Goal: Contribute content: Contribute content

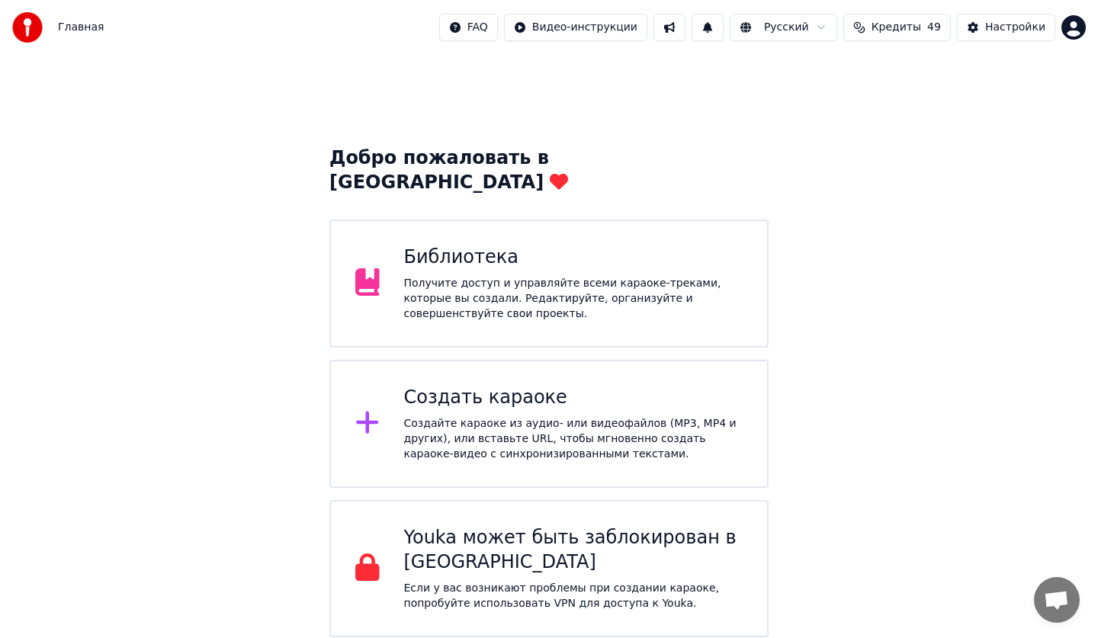
click at [566, 246] on div "Библиотека" at bounding box center [573, 258] width 339 height 24
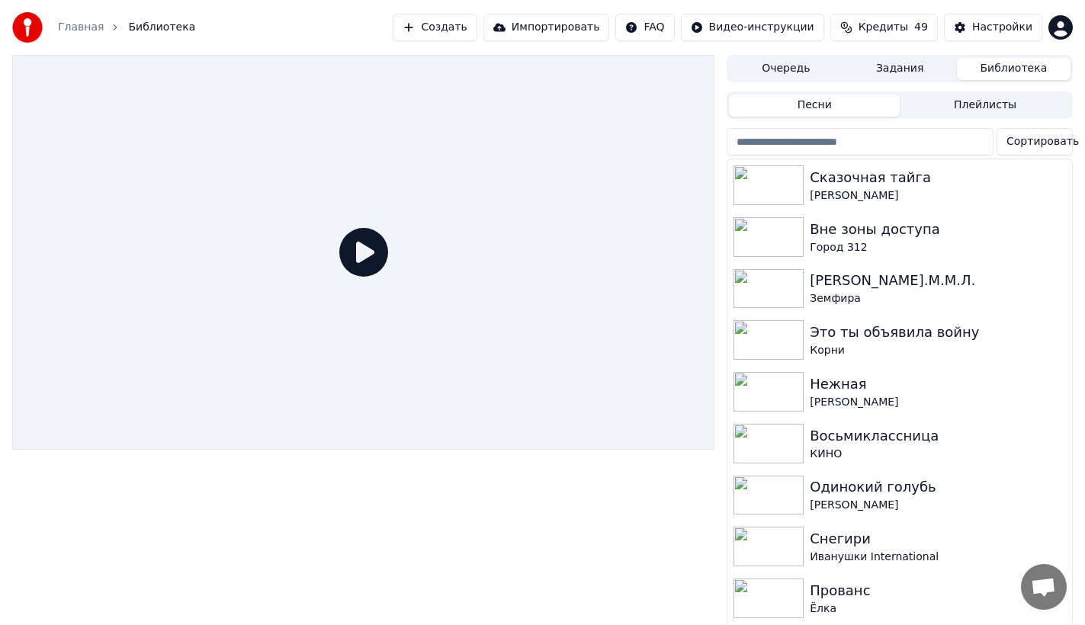
click at [1040, 66] on button "Библиотека" at bounding box center [1014, 69] width 114 height 22
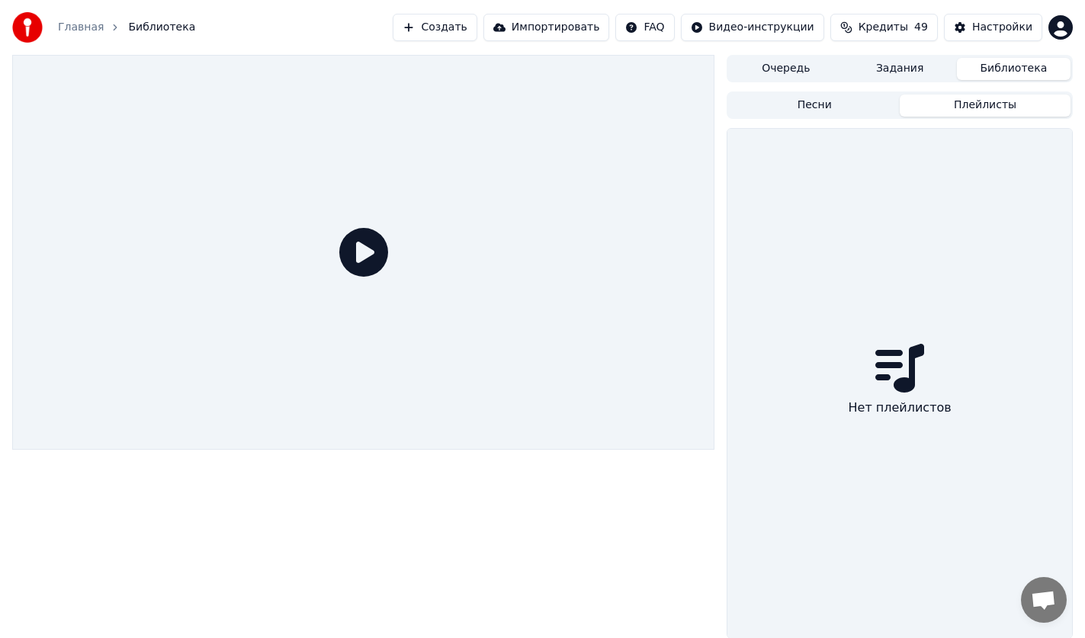
click at [1002, 98] on button "Плейлисты" at bounding box center [985, 106] width 171 height 22
click at [1003, 78] on button "Библиотека" at bounding box center [1014, 69] width 114 height 22
click at [876, 66] on button "Задания" at bounding box center [911, 69] width 115 height 22
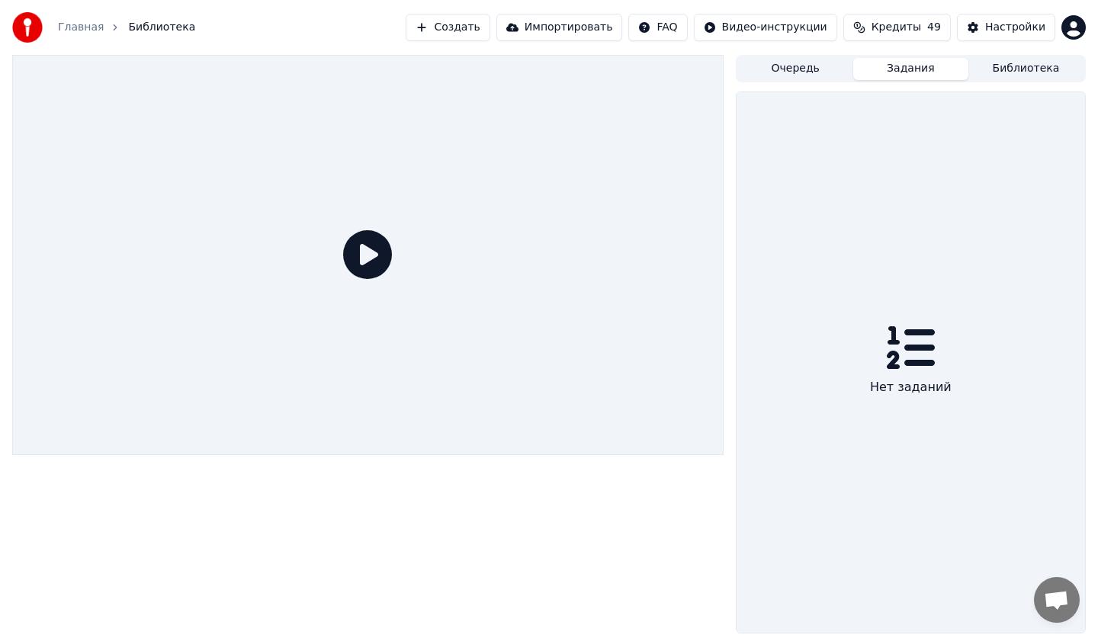
click at [820, 69] on button "Очередь" at bounding box center [795, 69] width 115 height 22
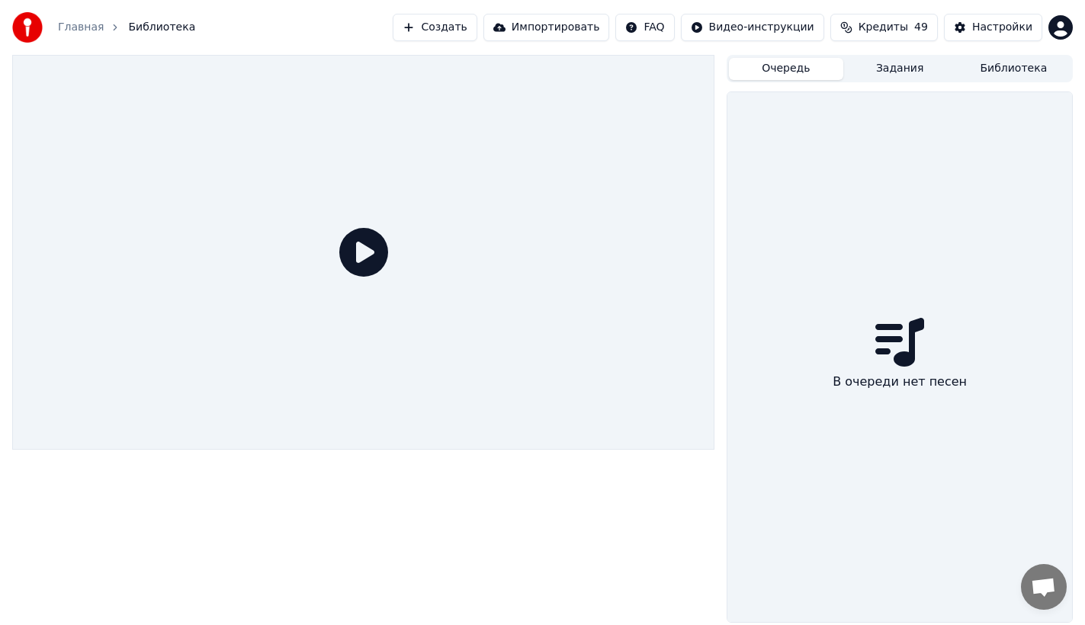
click at [1030, 74] on button "Библиотека" at bounding box center [1014, 69] width 114 height 22
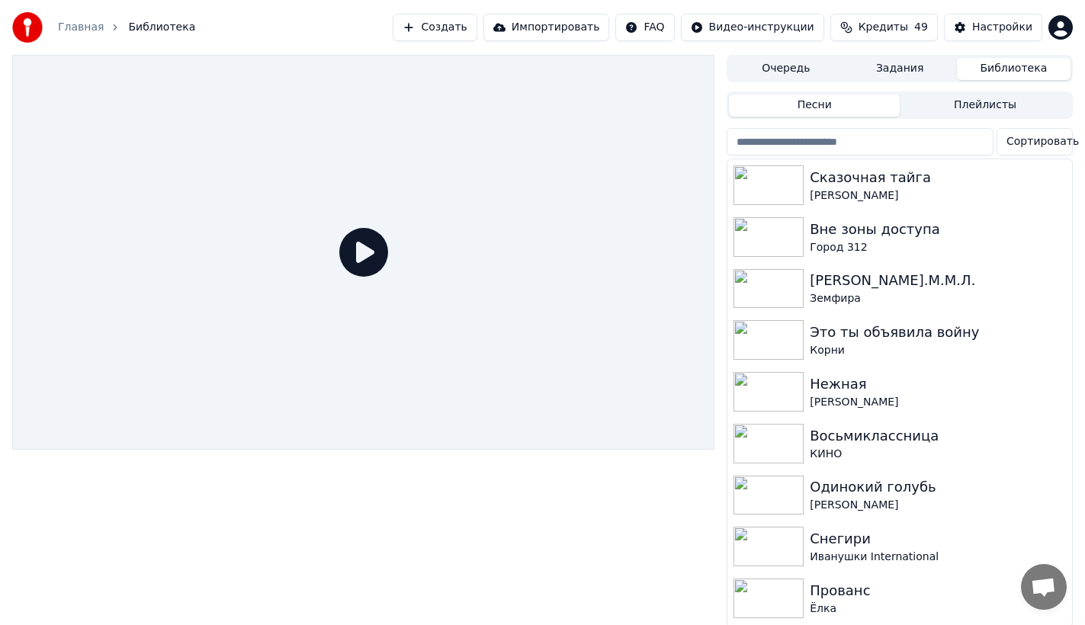
click at [465, 28] on button "Создать" at bounding box center [435, 27] width 84 height 27
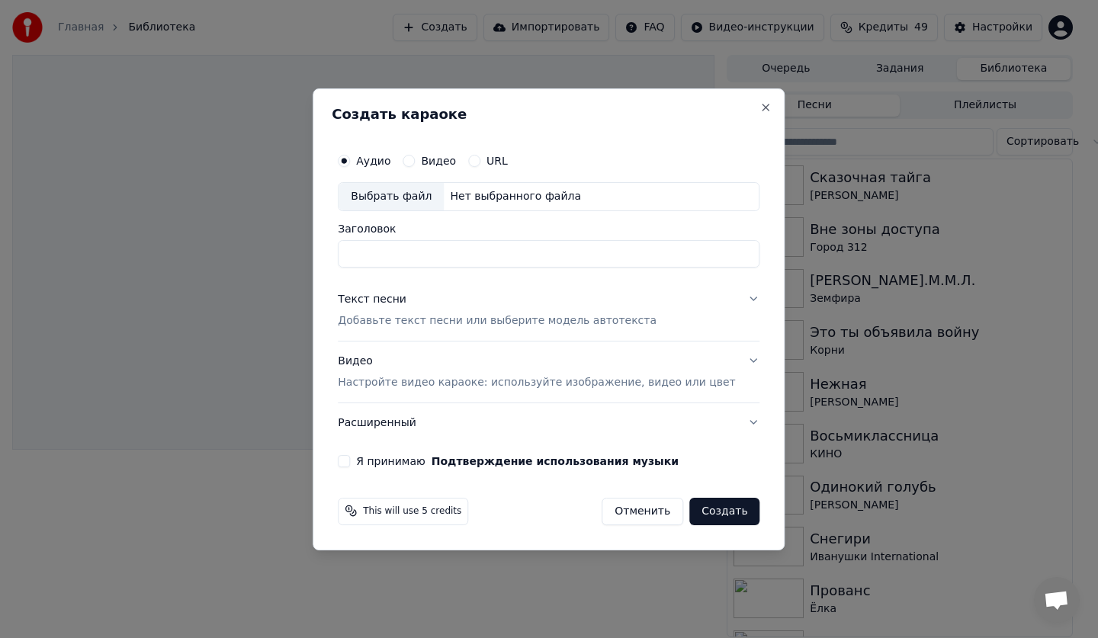
click at [410, 195] on div "Выбрать файл" at bounding box center [391, 196] width 105 height 27
type input "**********"
click at [727, 149] on div "Аудио Видео URL" at bounding box center [549, 161] width 422 height 31
click at [400, 319] on p "Добавьте текст песни или выберите модель автотекста" at bounding box center [497, 320] width 319 height 15
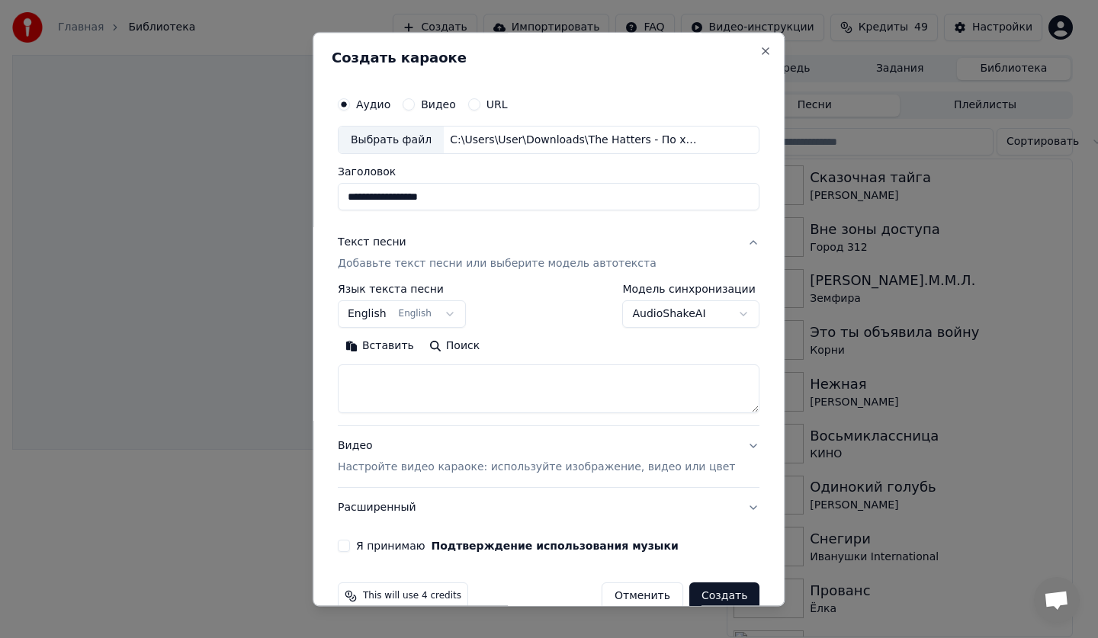
click at [401, 319] on button "English English" at bounding box center [402, 314] width 128 height 27
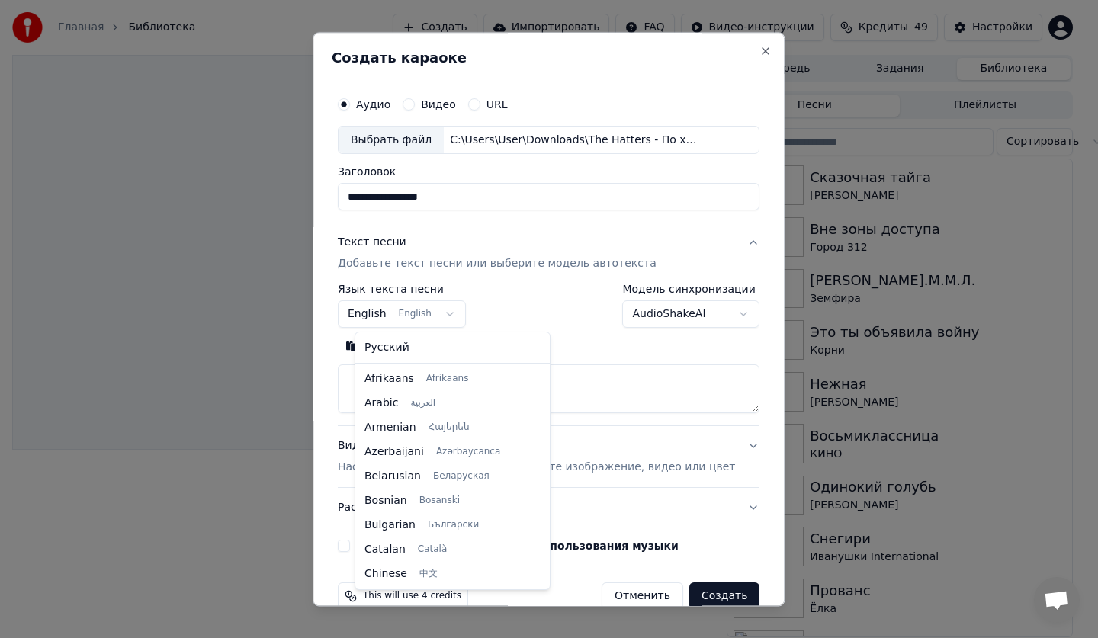
scroll to position [122, 0]
select select "**"
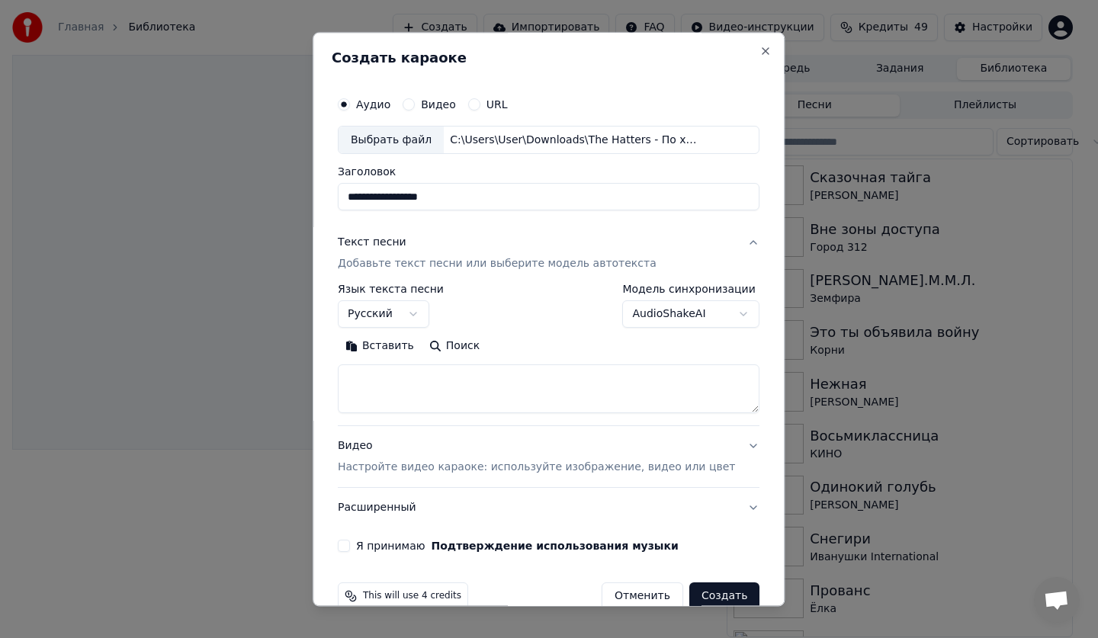
click at [424, 399] on textarea at bounding box center [549, 389] width 422 height 49
paste textarea "**********"
type textarea "**********"
click at [384, 471] on p "Настройте видео караоке: используйте изображение, видео или цвет" at bounding box center [536, 468] width 397 height 15
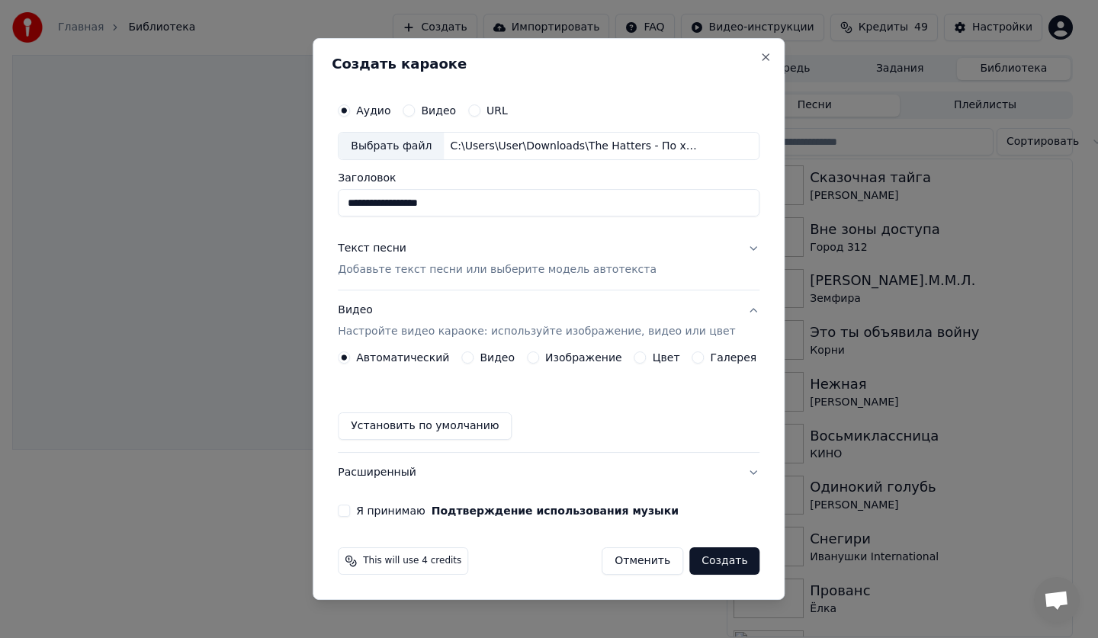
click at [575, 362] on label "Изображение" at bounding box center [583, 357] width 77 height 11
click at [539, 362] on button "Изображение" at bounding box center [533, 358] width 12 height 12
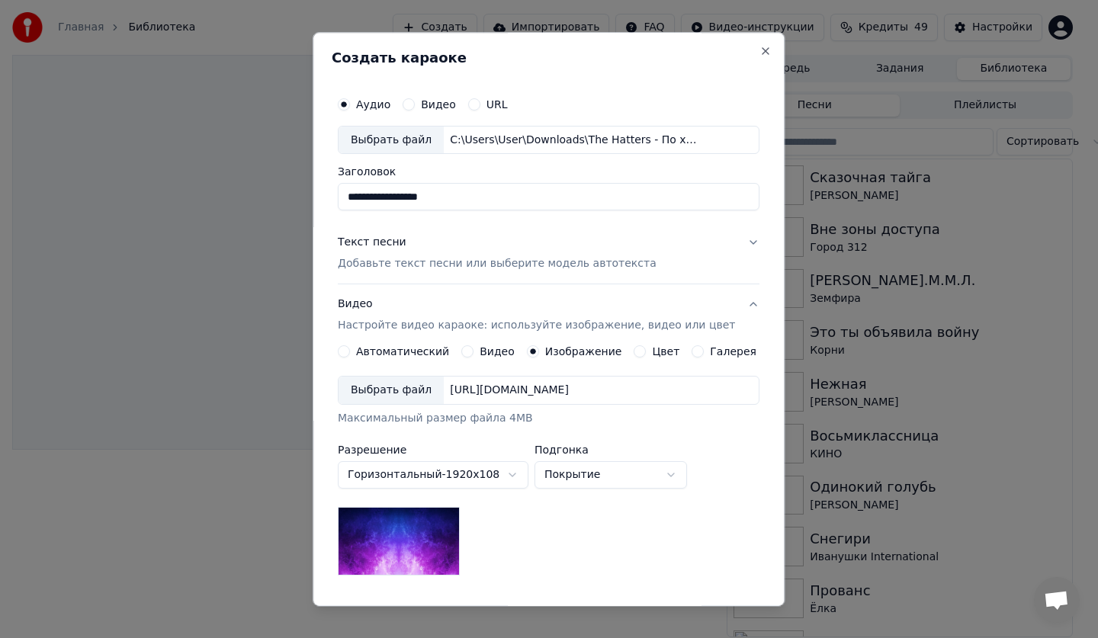
click at [394, 397] on div "Выбрать файл" at bounding box center [391, 391] width 105 height 27
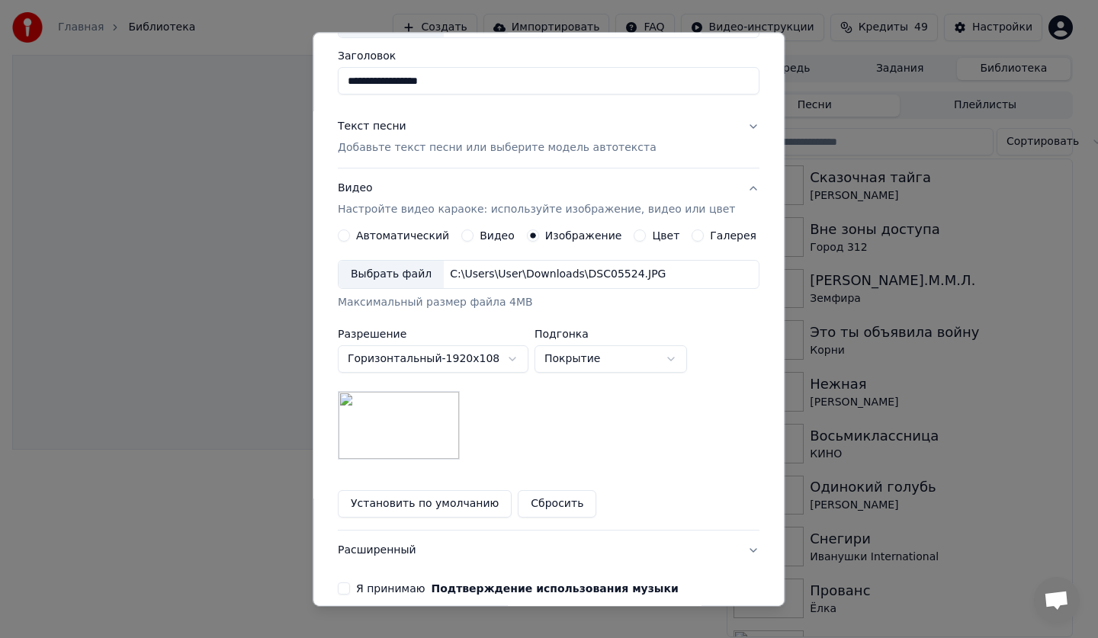
scroll to position [188, 0]
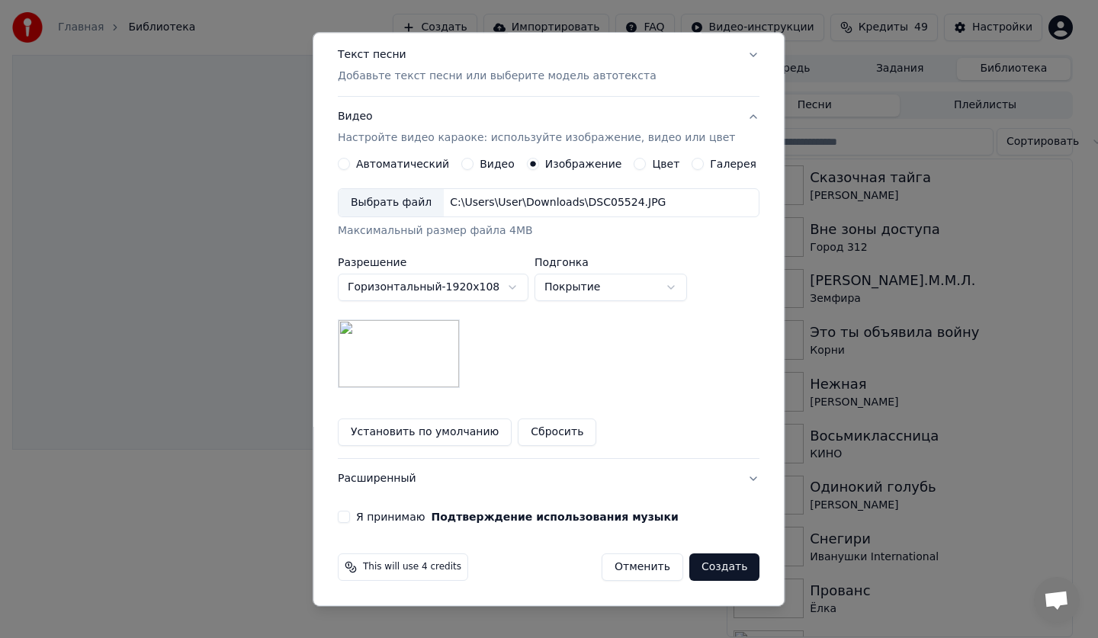
click at [347, 514] on div "**********" at bounding box center [549, 213] width 434 height 635
click at [350, 518] on button "Я принимаю Подтверждение использования музыки" at bounding box center [344, 518] width 12 height 12
click at [690, 569] on button "Создать" at bounding box center [725, 568] width 70 height 27
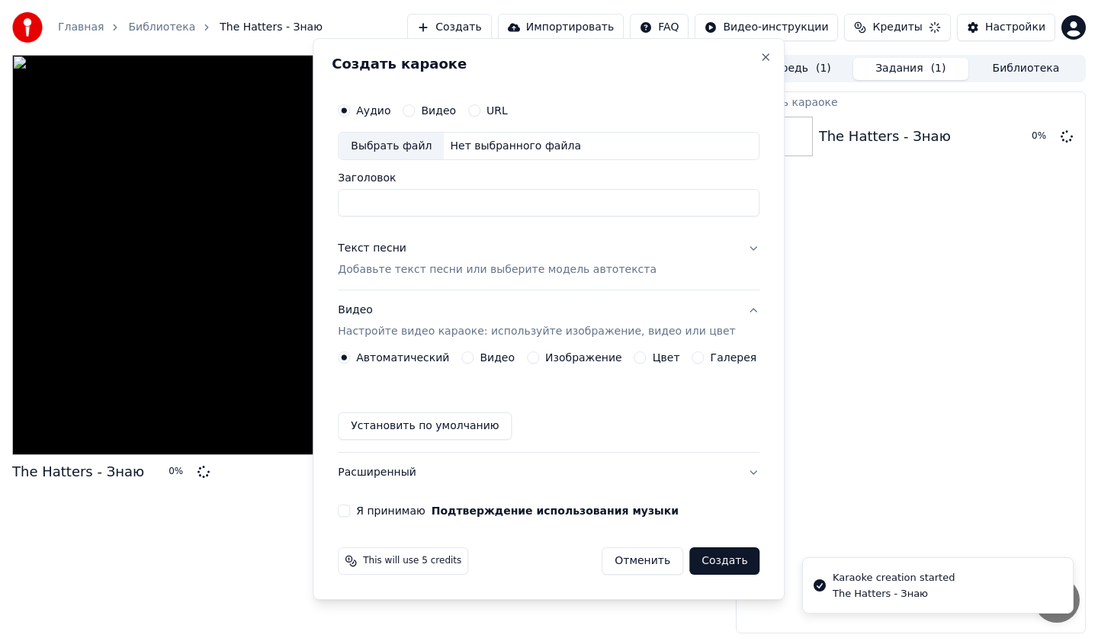
scroll to position [0, 0]
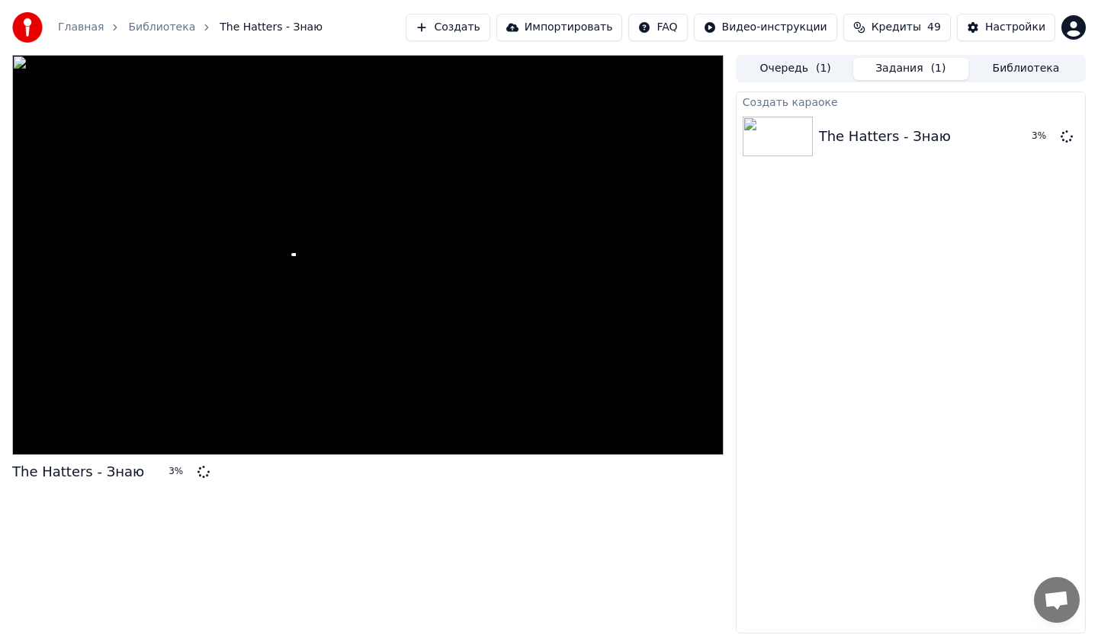
click at [484, 25] on button "Создать" at bounding box center [448, 27] width 84 height 27
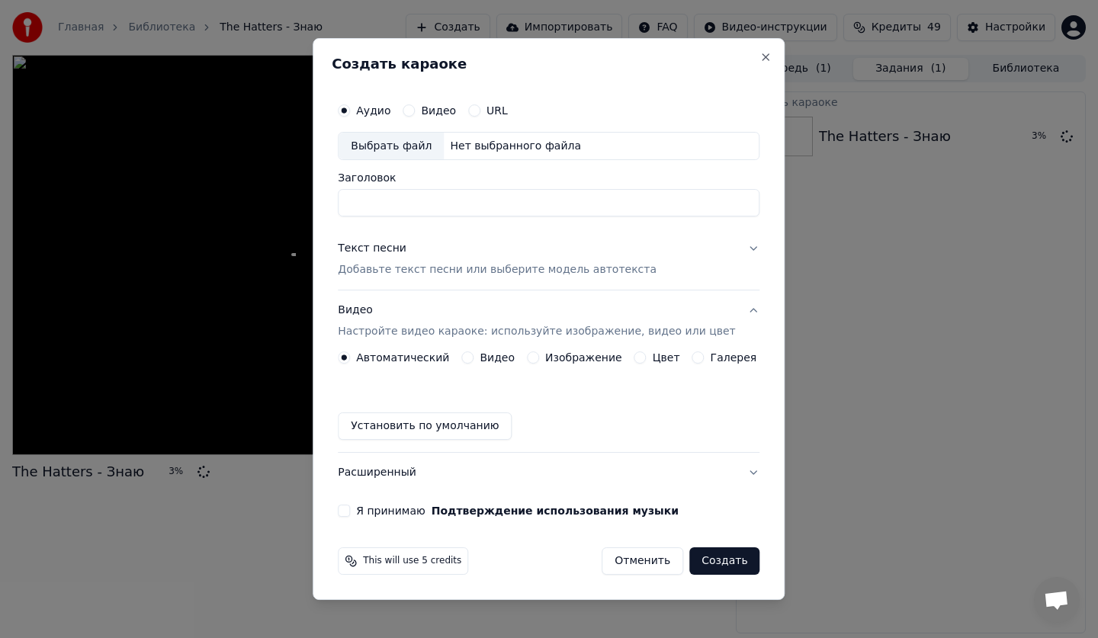
click at [400, 156] on div "Выбрать файл" at bounding box center [391, 146] width 105 height 27
type input "**********"
click at [404, 267] on p "Добавьте текст песни или выберите модель автотекста" at bounding box center [497, 270] width 319 height 15
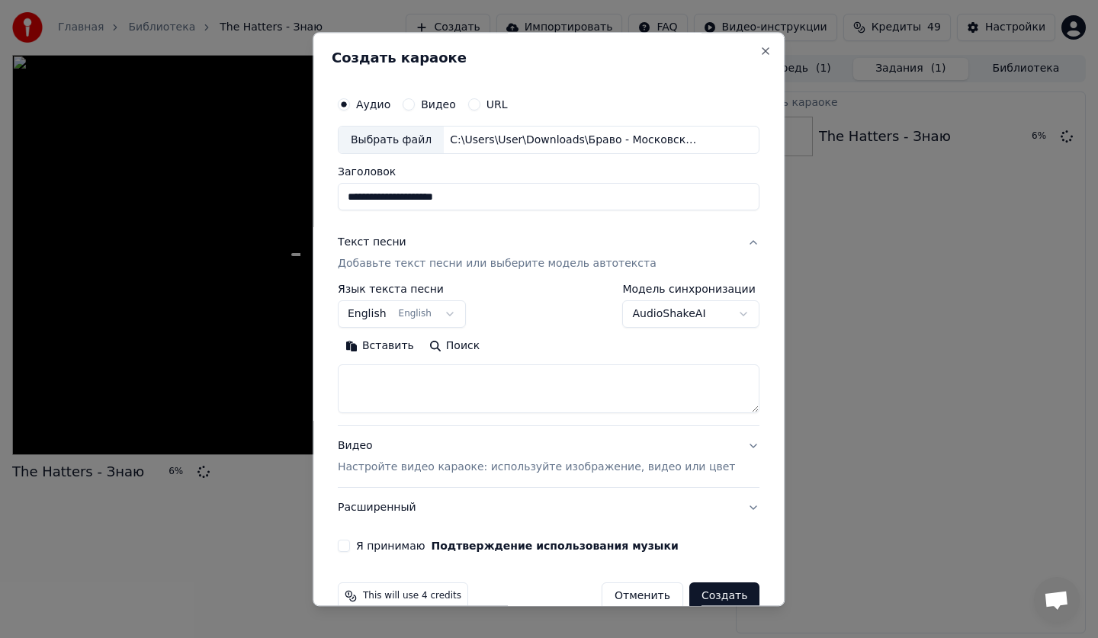
click at [661, 358] on div "Вставить Поиск" at bounding box center [549, 347] width 422 height 24
click at [423, 257] on p "Добавьте текст песни или выберите модель автотекста" at bounding box center [497, 264] width 319 height 15
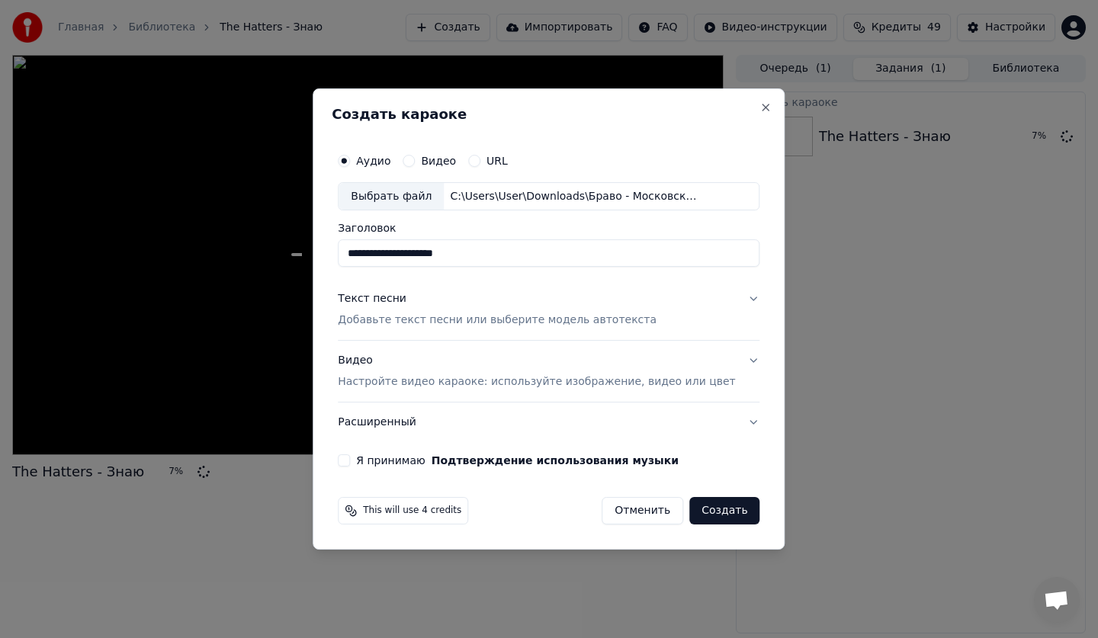
click at [405, 318] on p "Добавьте текст песни или выберите модель автотекста" at bounding box center [497, 320] width 319 height 15
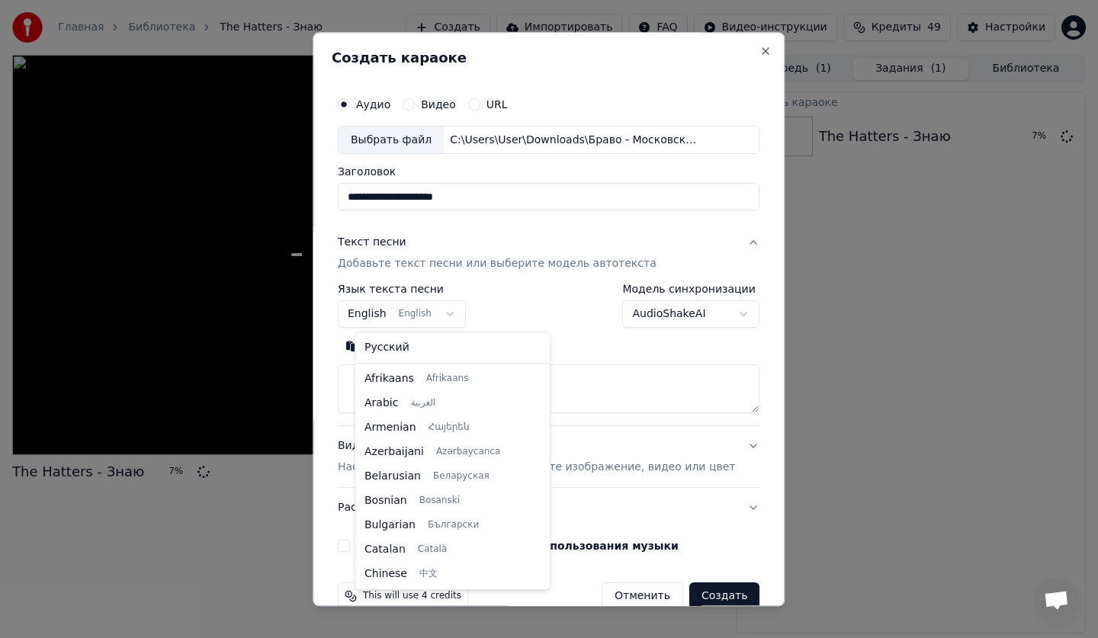
click at [408, 312] on button "English English" at bounding box center [402, 314] width 128 height 27
select select "**"
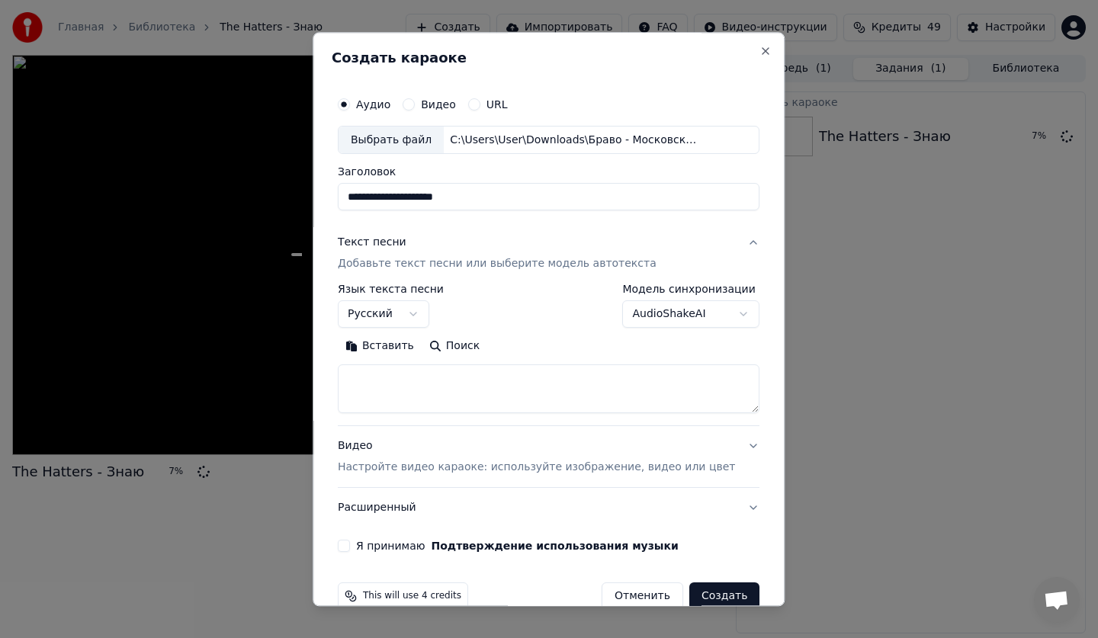
click at [418, 368] on textarea at bounding box center [549, 389] width 422 height 49
paste textarea "**********"
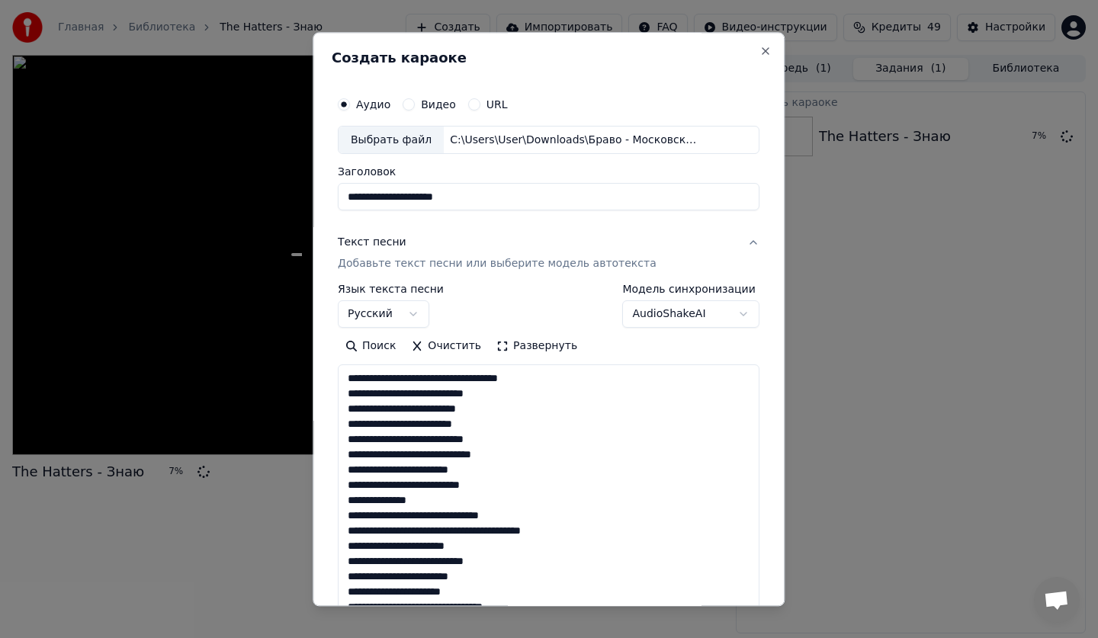
scroll to position [370, 0]
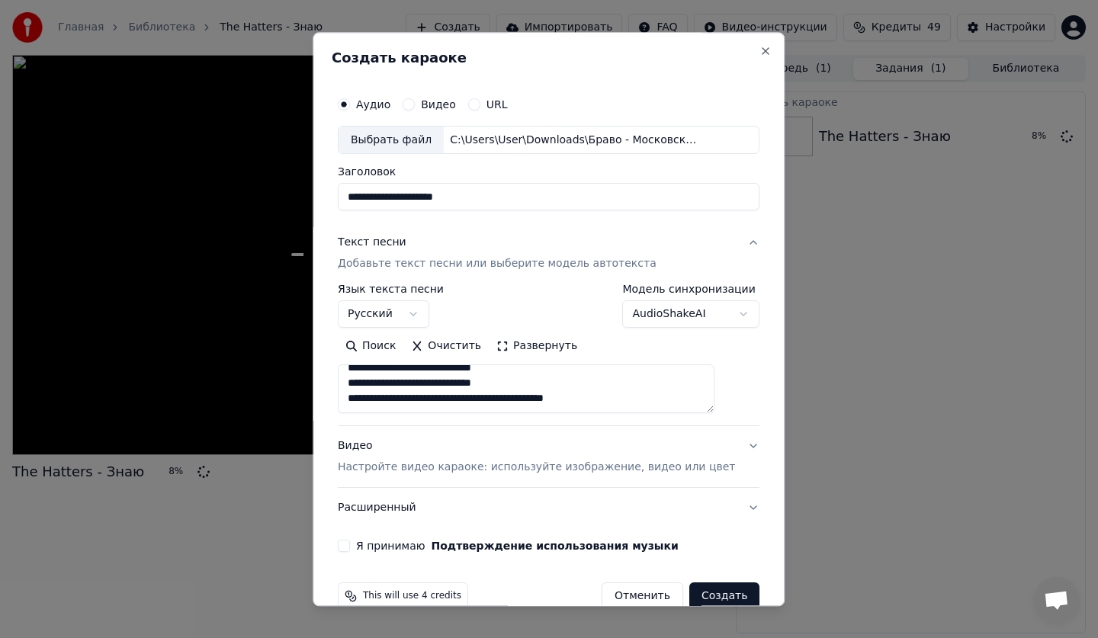
type textarea "**********"
click at [482, 56] on h2 "Создать караоке" at bounding box center [549, 58] width 434 height 14
click at [449, 453] on div "Видео Настройте видео караоке: используйте изображение, видео или цвет" at bounding box center [536, 457] width 397 height 37
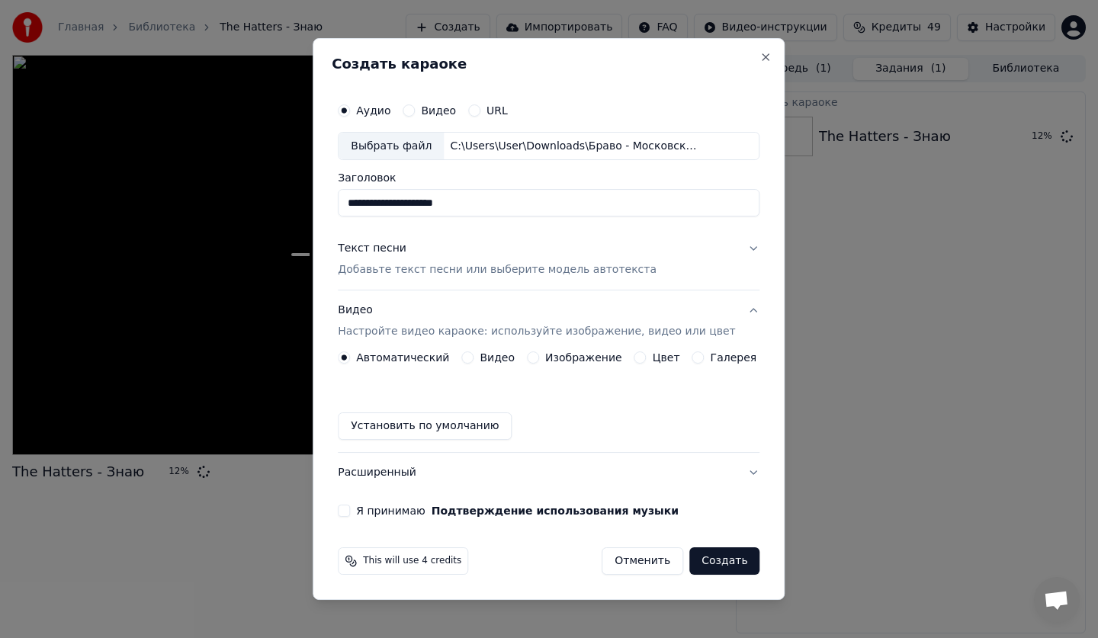
click at [585, 350] on button "Видео Настройте видео караоке: используйте изображение, видео или цвет" at bounding box center [549, 321] width 422 height 61
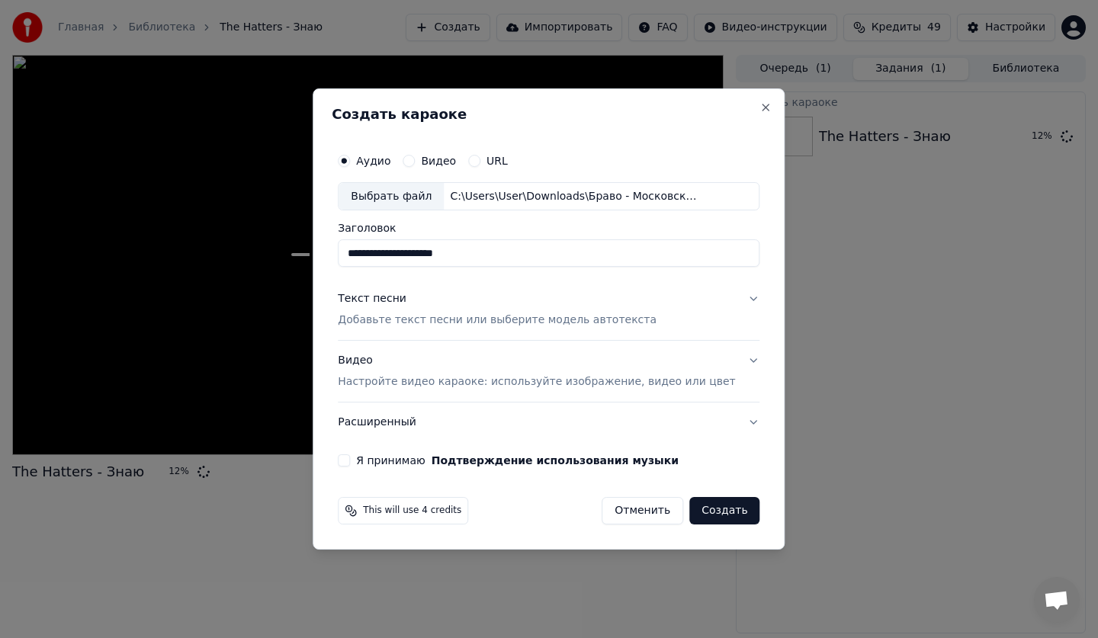
click at [560, 390] on p "Настройте видео караоке: используйте изображение, видео или цвет" at bounding box center [536, 382] width 397 height 15
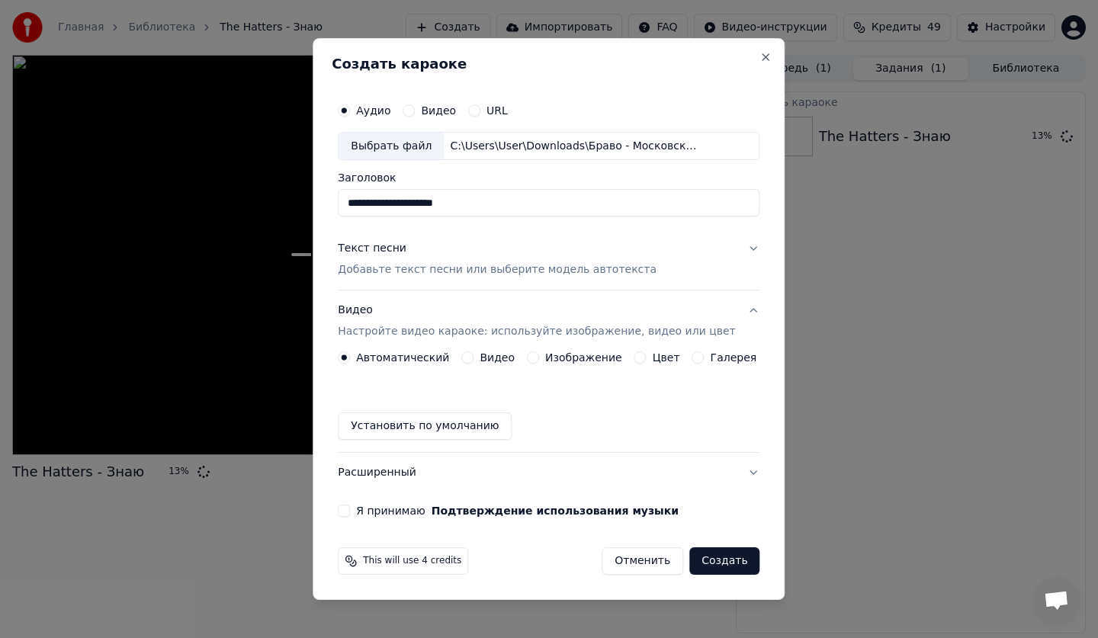
click at [573, 351] on button "Видео Настройте видео караоке: используйте изображение, видео или цвет" at bounding box center [549, 321] width 422 height 61
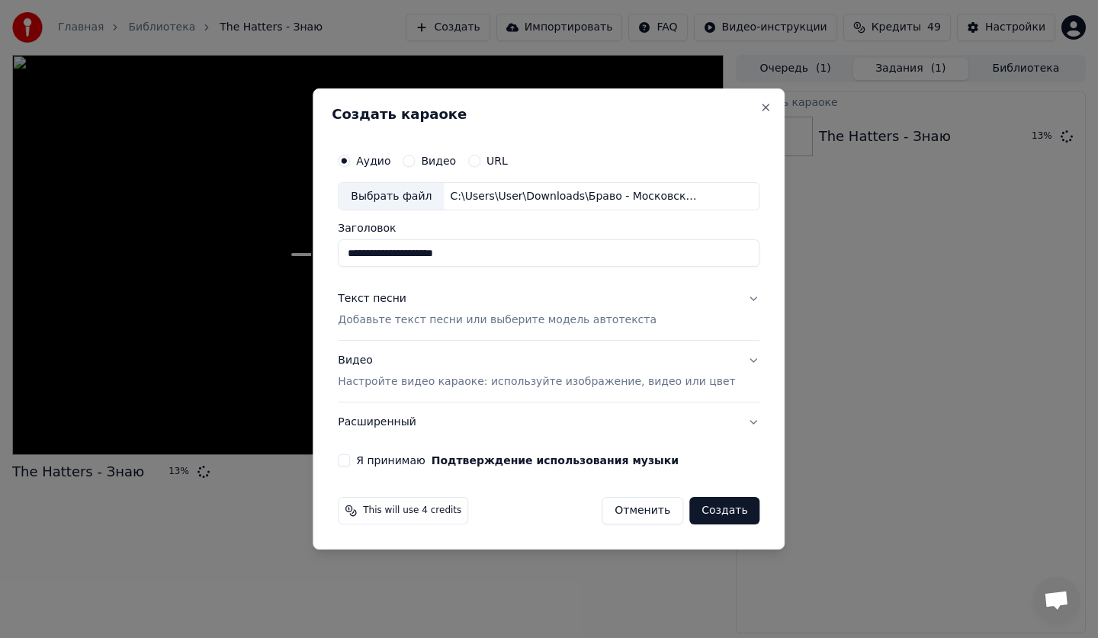
click at [569, 368] on div "Видео Настройте видео караоке: используйте изображение, видео или цвет" at bounding box center [536, 372] width 397 height 37
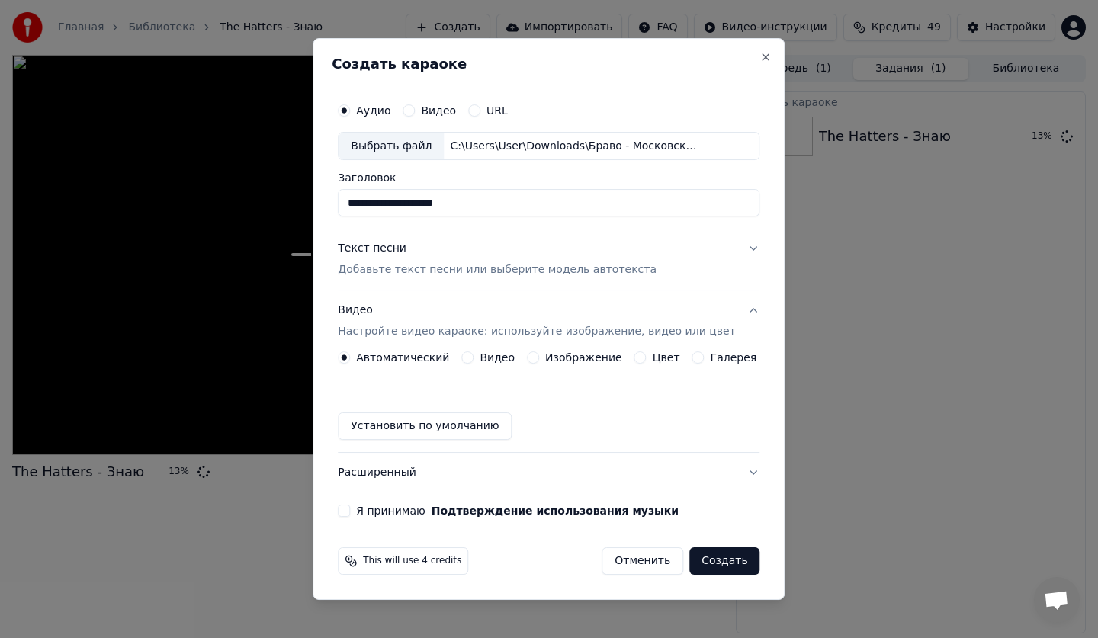
click at [581, 354] on label "Изображение" at bounding box center [583, 357] width 77 height 11
click at [539, 354] on button "Изображение" at bounding box center [533, 358] width 12 height 12
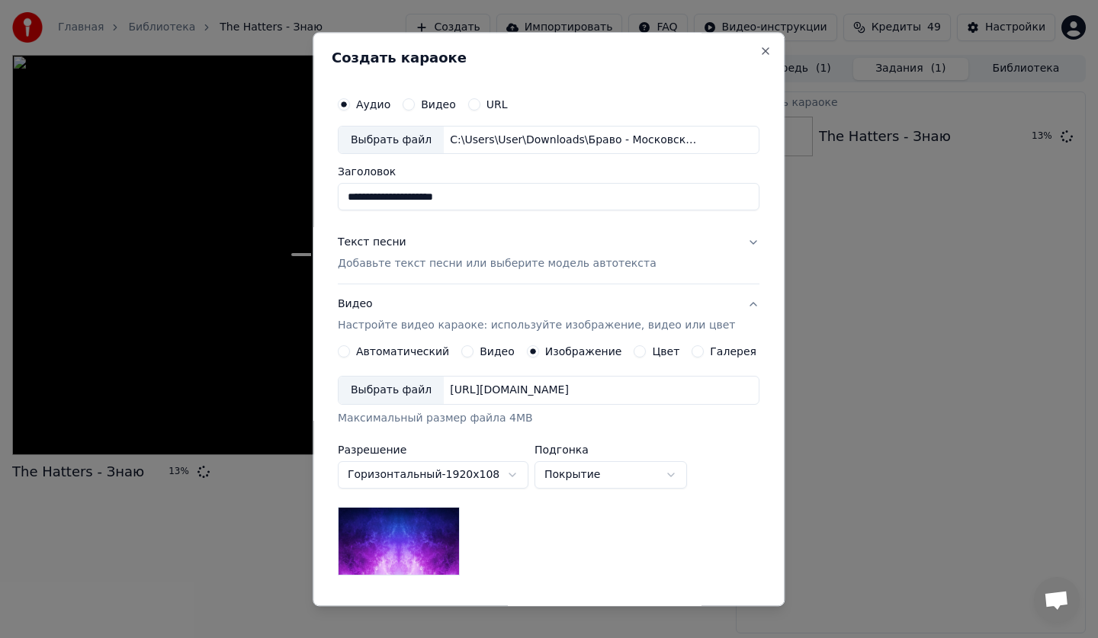
click at [378, 387] on div "Выбрать файл" at bounding box center [391, 391] width 105 height 27
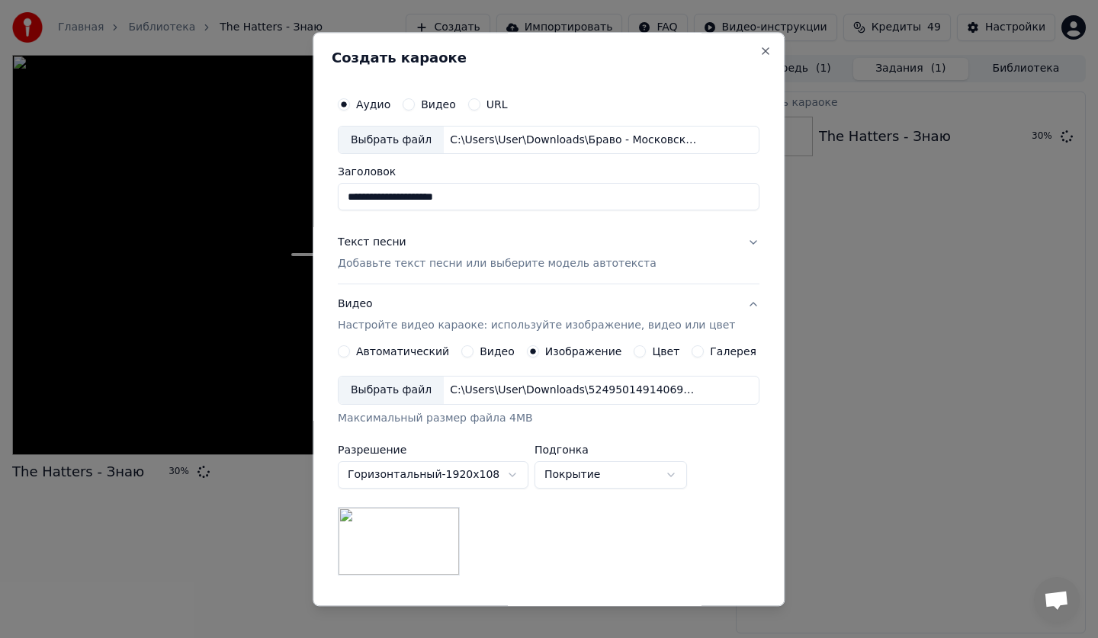
click at [375, 391] on div "Выбрать файл" at bounding box center [391, 391] width 105 height 27
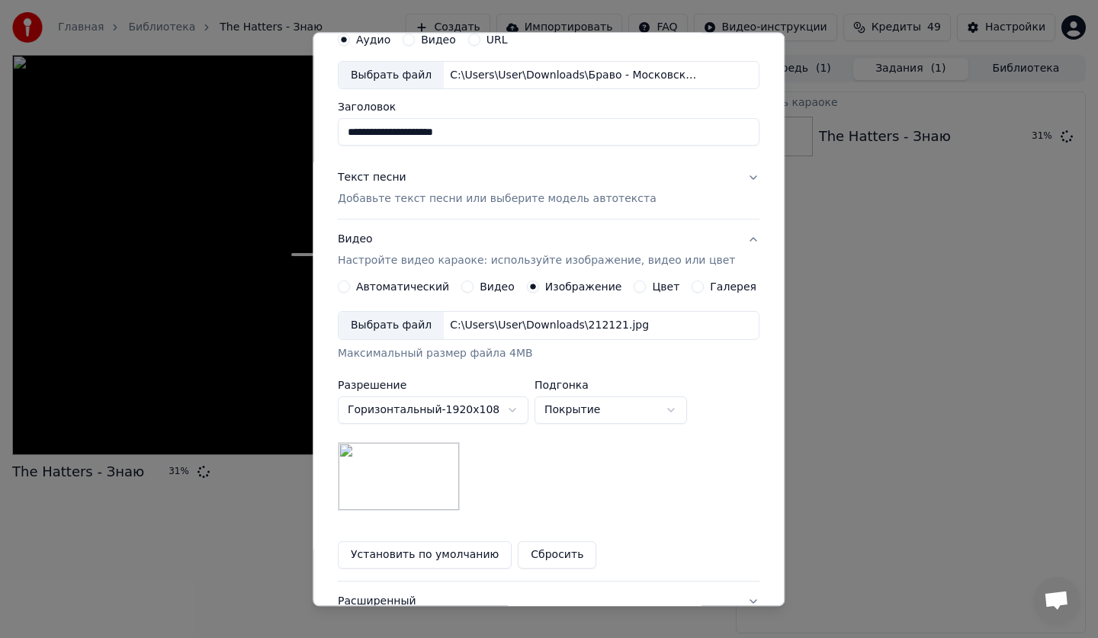
scroll to position [176, 0]
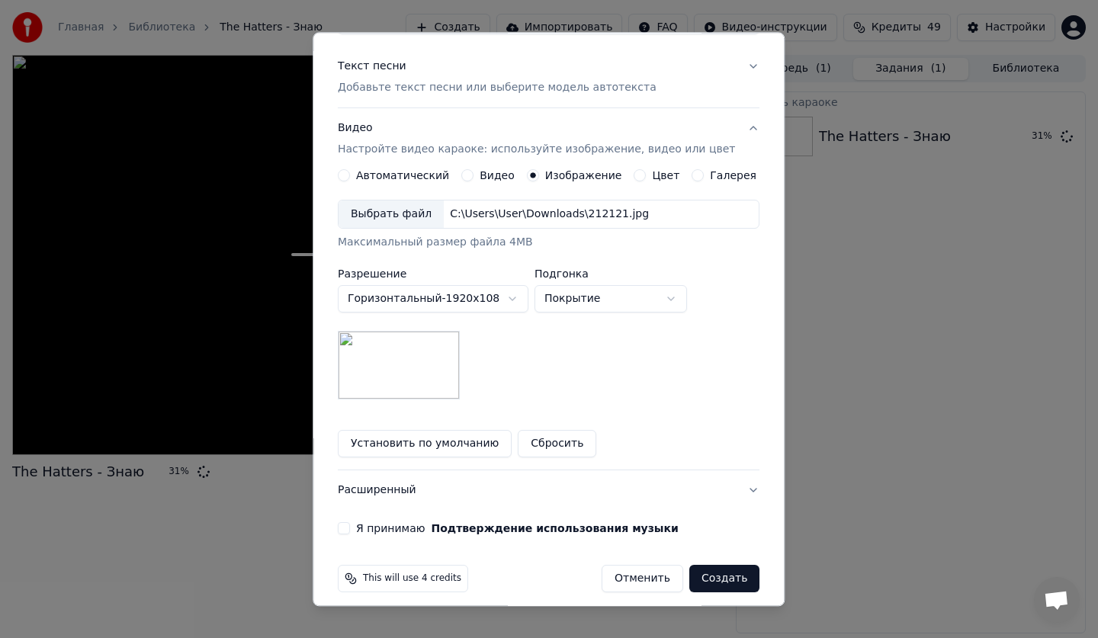
click at [350, 529] on button "Я принимаю Подтверждение использования музыки" at bounding box center [344, 529] width 12 height 12
click at [702, 573] on button "Создать" at bounding box center [725, 579] width 70 height 27
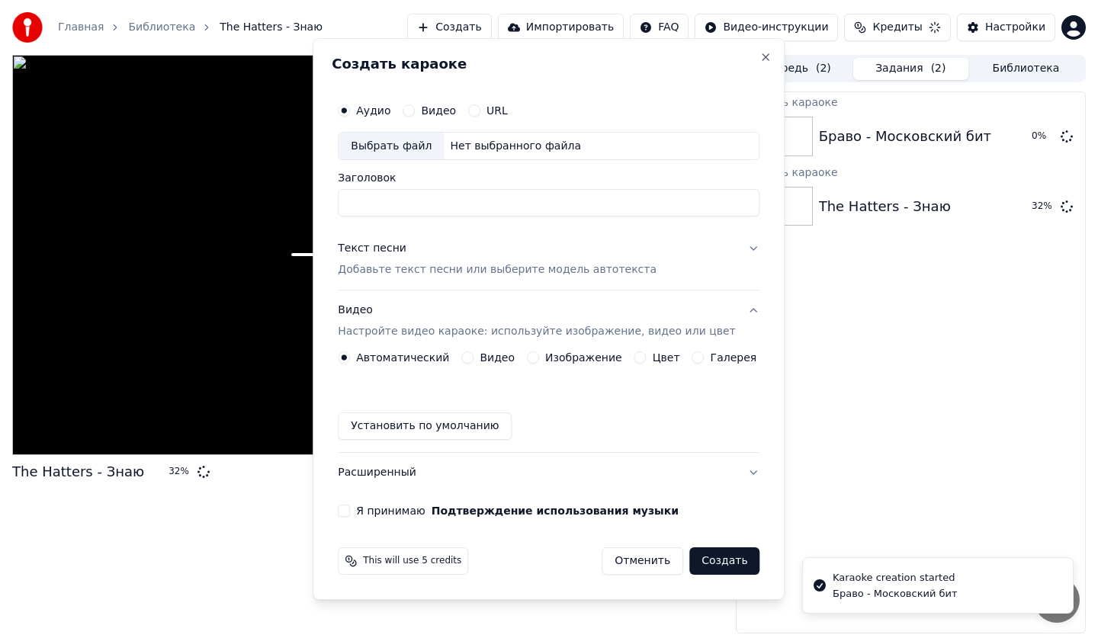
scroll to position [0, 0]
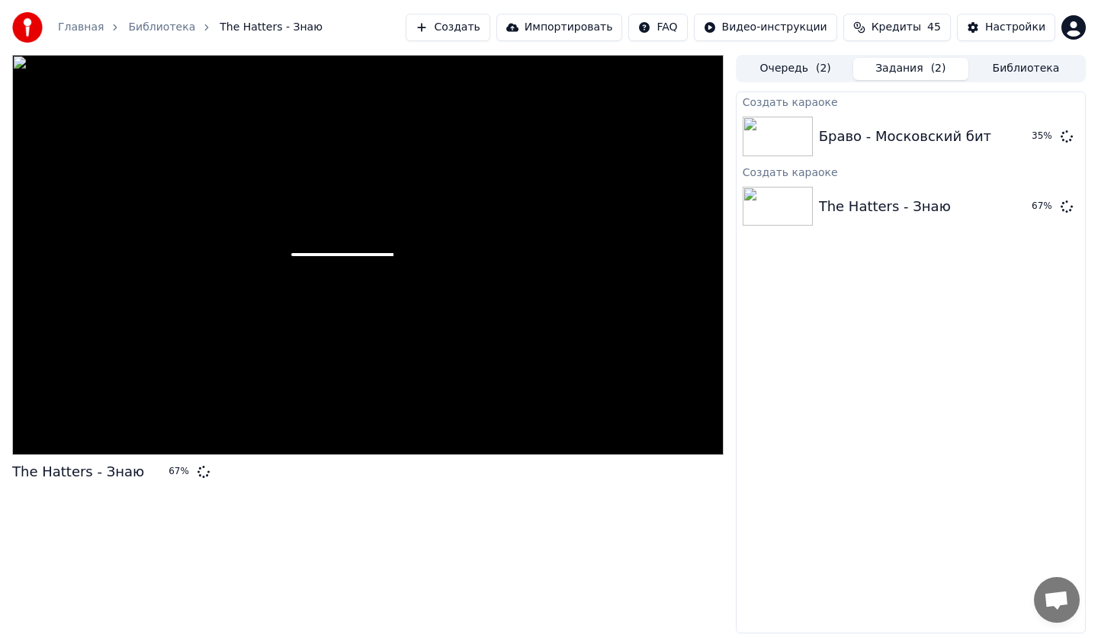
click at [484, 32] on button "Создать" at bounding box center [448, 27] width 84 height 27
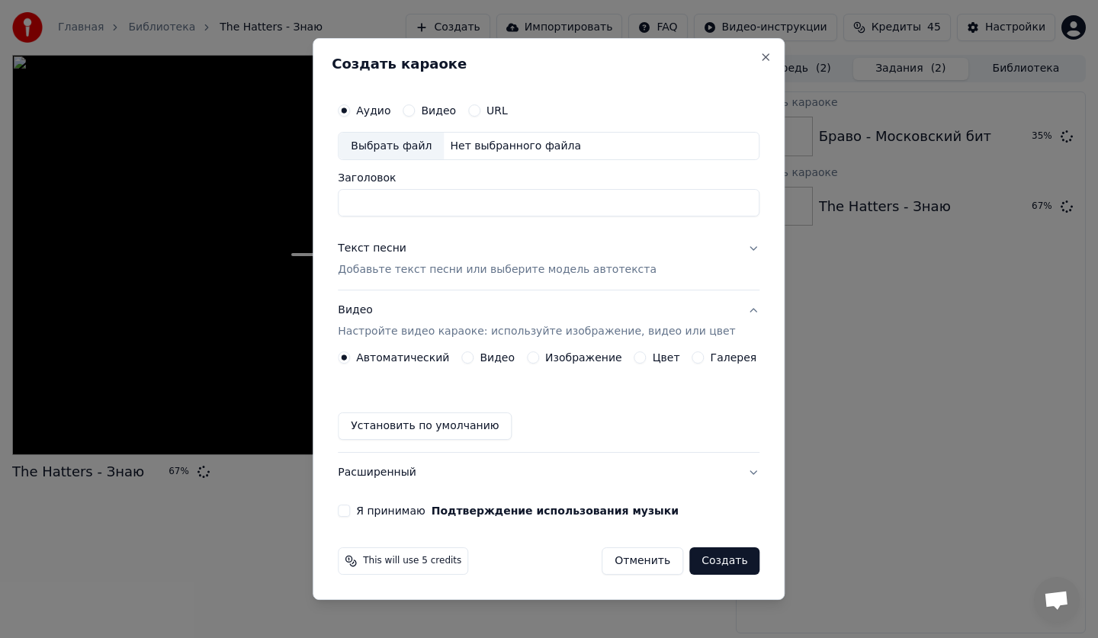
click at [398, 136] on div "Выбрать файл" at bounding box center [391, 146] width 105 height 27
type input "**********"
click at [677, 423] on div "Установить по умолчанию" at bounding box center [549, 426] width 422 height 27
click at [449, 266] on p "Добавьте текст песни или выберите модель автотекста" at bounding box center [497, 270] width 319 height 15
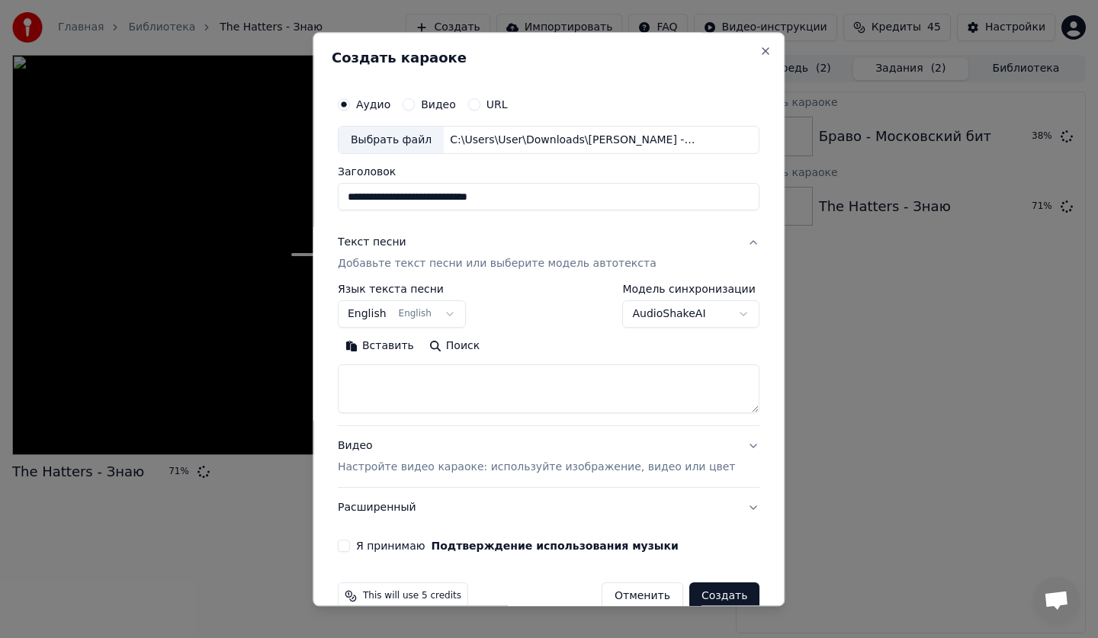
click at [396, 322] on button "English English" at bounding box center [402, 314] width 128 height 27
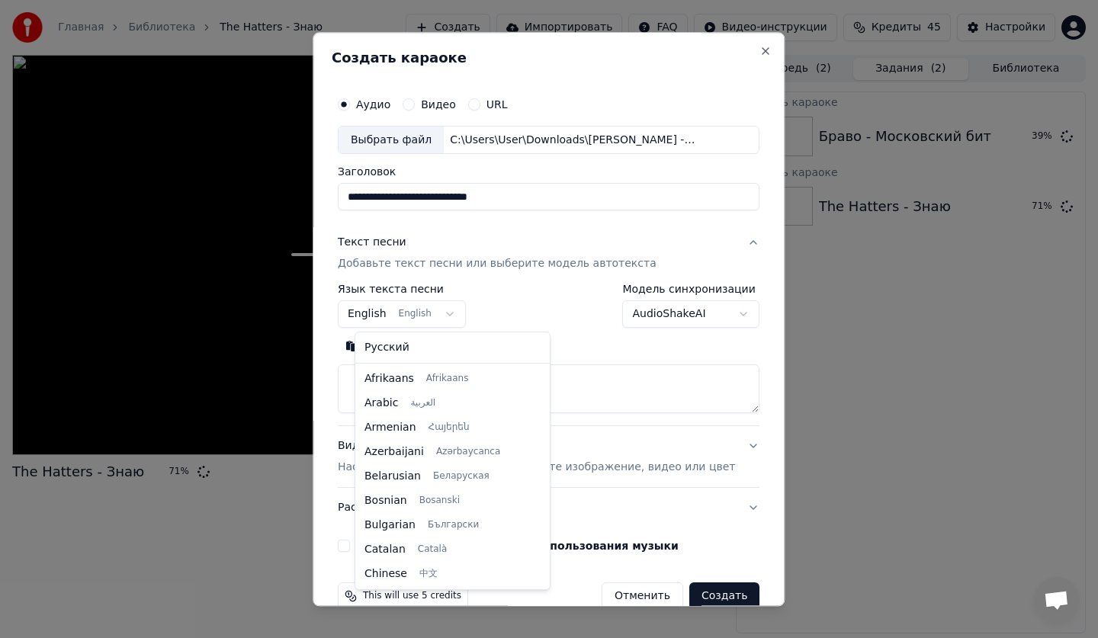
scroll to position [122, 0]
select select "**"
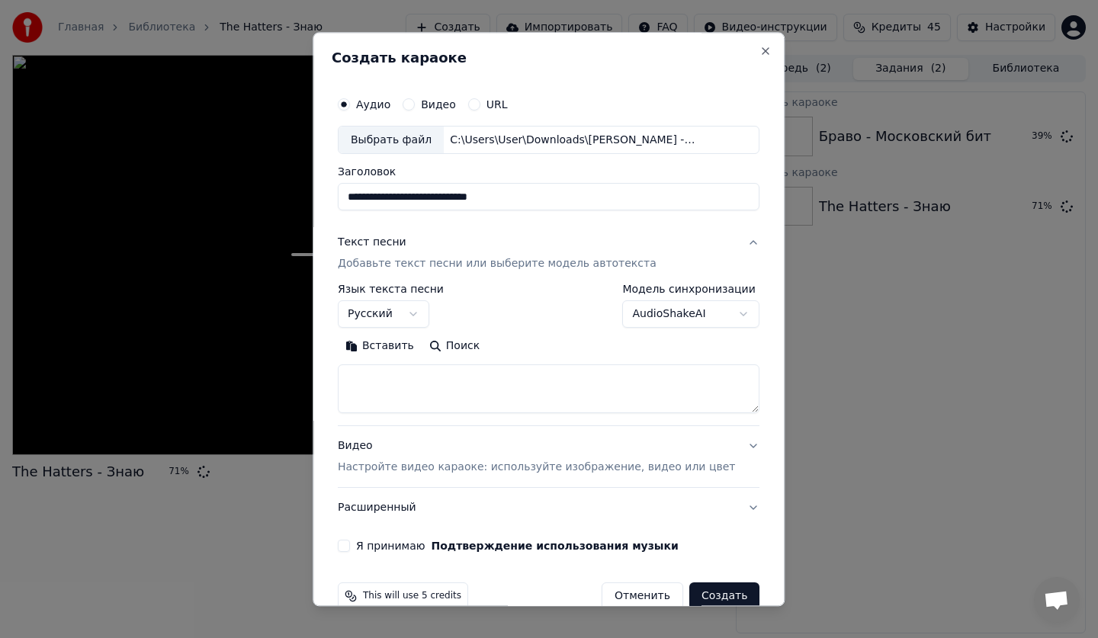
click at [426, 377] on textarea at bounding box center [549, 389] width 422 height 49
paste textarea "**********"
type textarea "**********"
click at [409, 468] on p "Настройте видео караоке: используйте изображение, видео или цвет" at bounding box center [536, 468] width 397 height 15
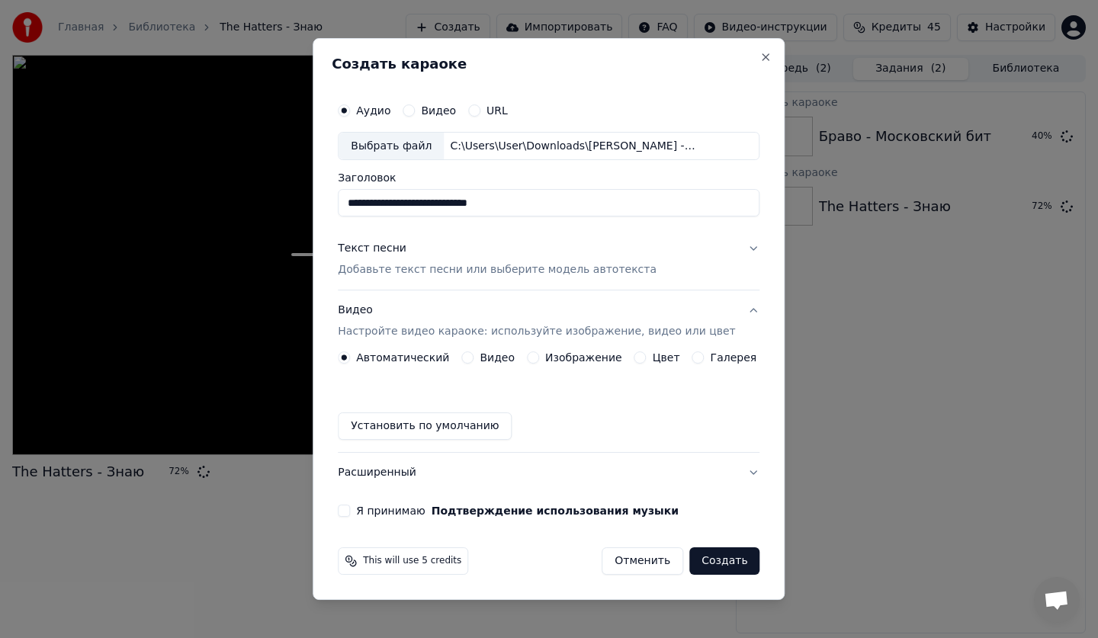
click at [569, 359] on label "Изображение" at bounding box center [583, 357] width 77 height 11
click at [539, 359] on button "Изображение" at bounding box center [533, 358] width 12 height 12
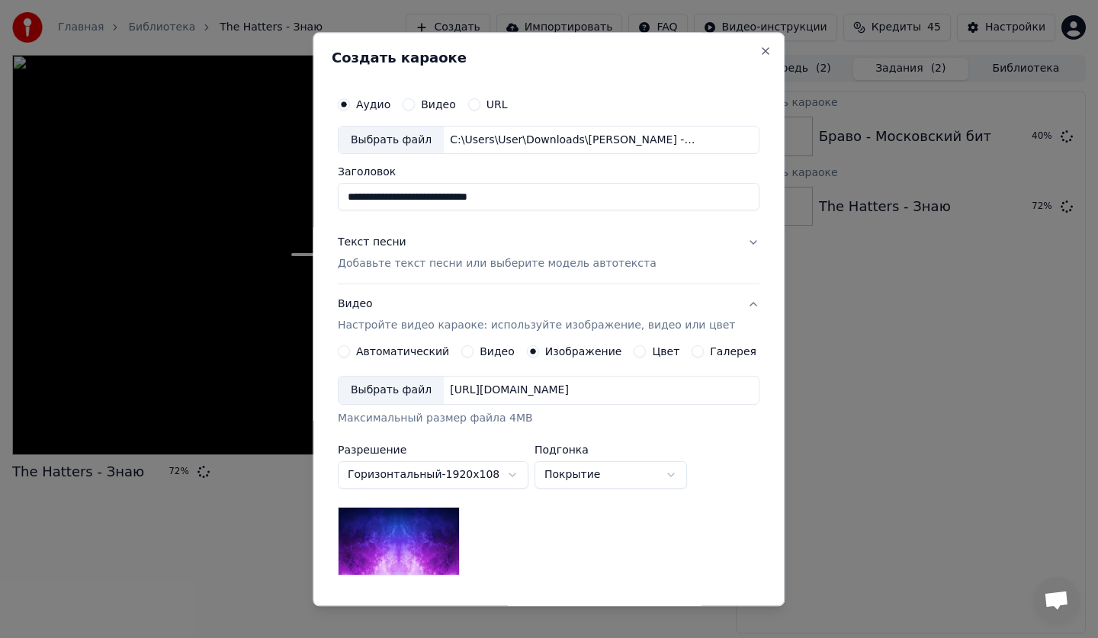
click at [397, 397] on div "Выбрать файл" at bounding box center [391, 391] width 105 height 27
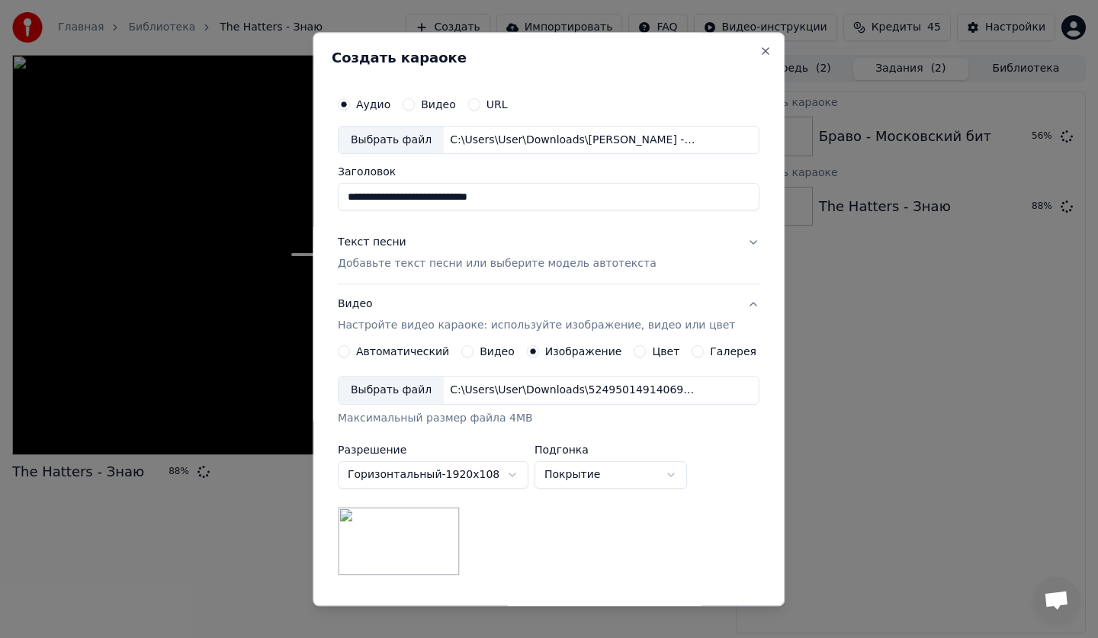
click at [395, 385] on div "Выбрать файл" at bounding box center [391, 391] width 105 height 27
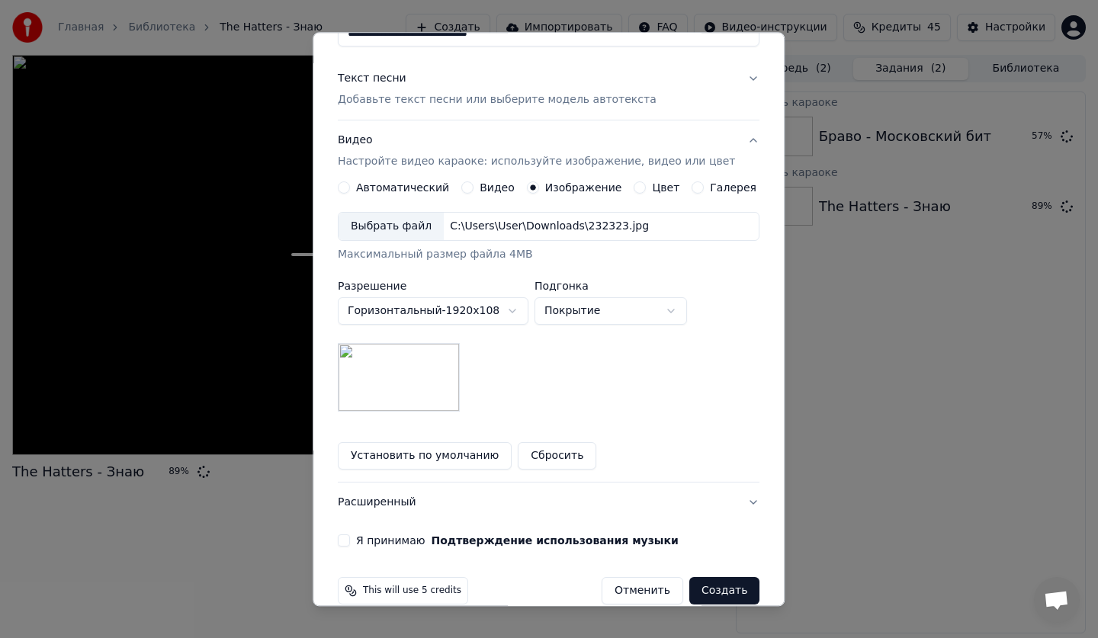
scroll to position [188, 0]
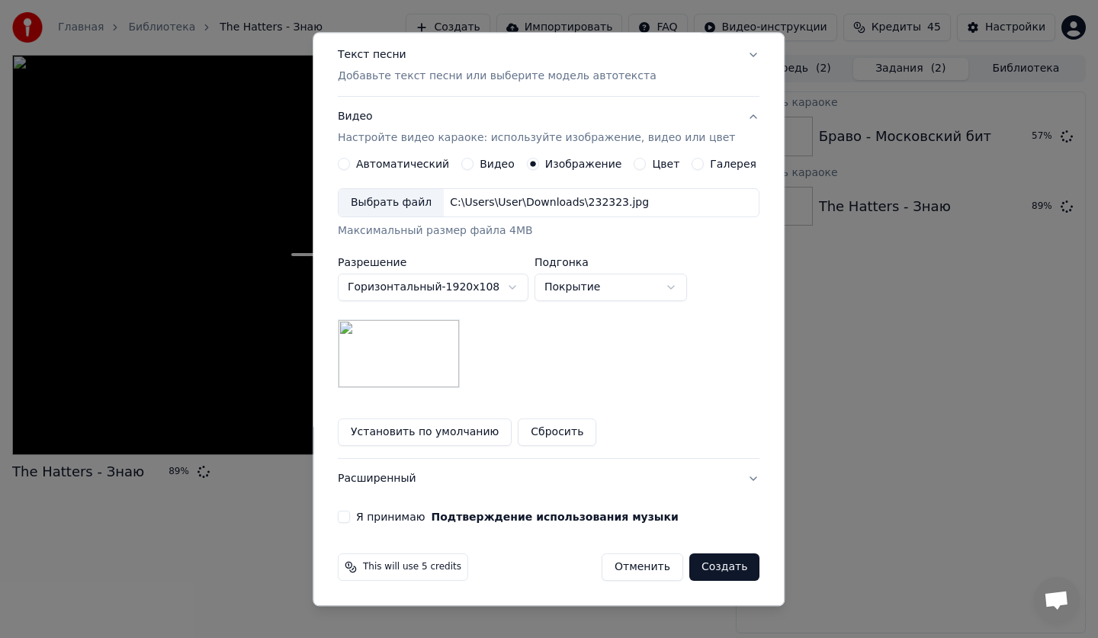
click at [361, 519] on div "Я принимаю Подтверждение использования музыки" at bounding box center [549, 518] width 422 height 12
click at [350, 515] on button "Я принимаю Подтверждение использования музыки" at bounding box center [344, 518] width 12 height 12
click at [699, 564] on button "Создать" at bounding box center [725, 568] width 70 height 27
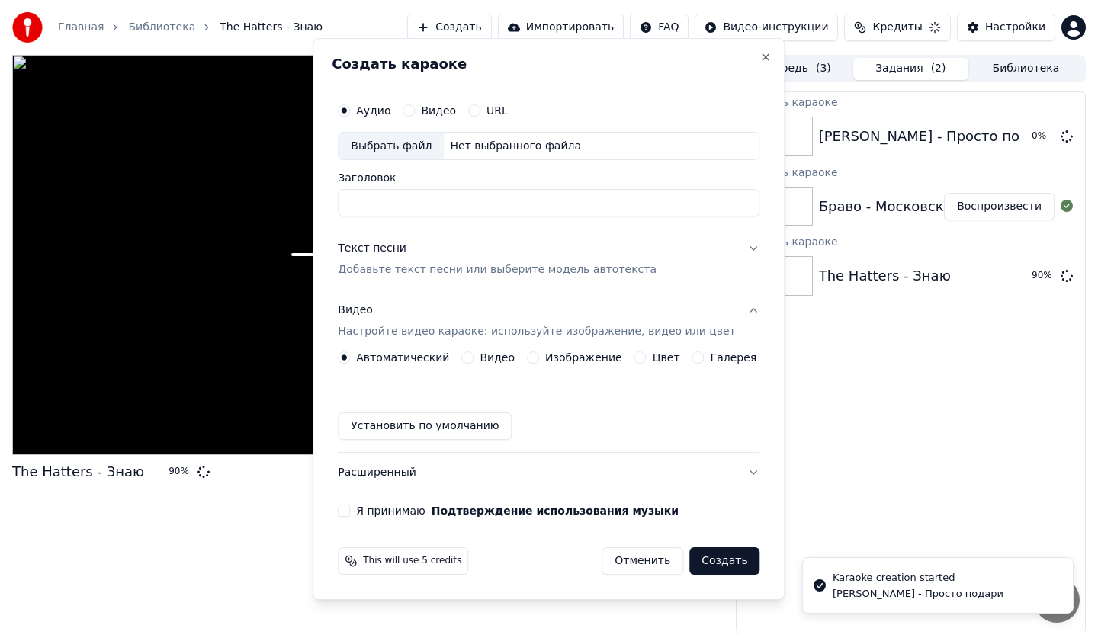
scroll to position [0, 0]
